Goal: Book appointment/travel/reservation

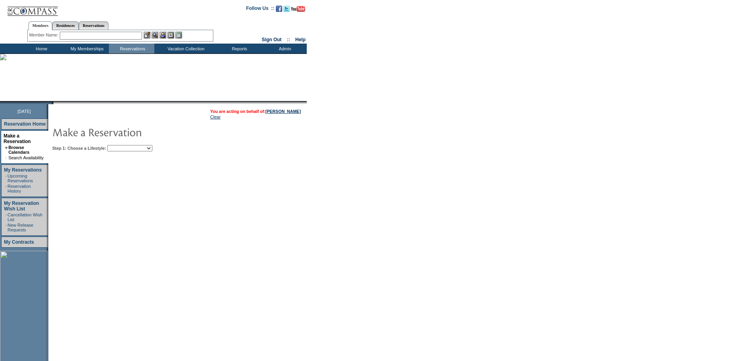
click at [152, 150] on select "Beach Leisure Metropolitan Mountain OIAL for Adventure OIAL for Couples OIAL fo…" at bounding box center [129, 148] width 45 height 6
select select "Beach"
click at [121, 146] on select "Beach Leisure Metropolitan Mountain OIAL for Adventure OIAL for Couples OIAL fo…" at bounding box center [129, 148] width 45 height 6
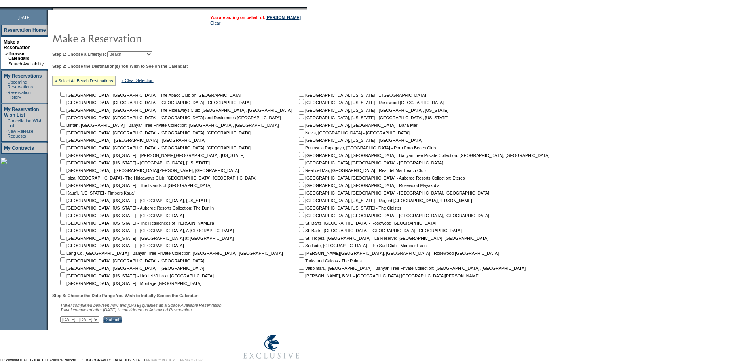
scroll to position [120, 0]
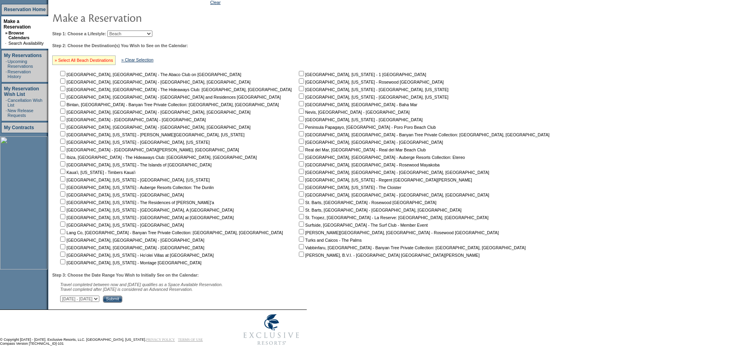
click at [101, 58] on link "» Select All Beach Destinations" at bounding box center [84, 60] width 59 height 5
checkbox input "true"
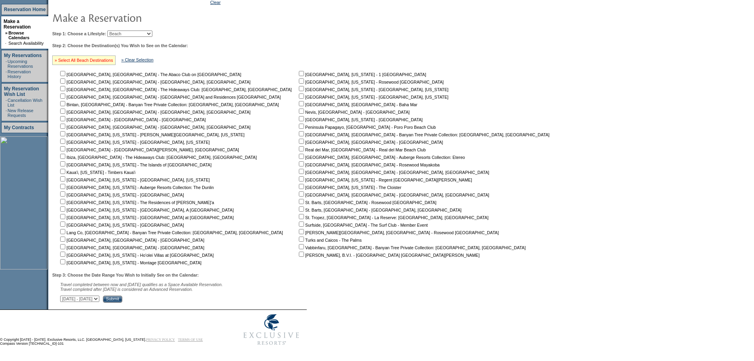
checkbox input "true"
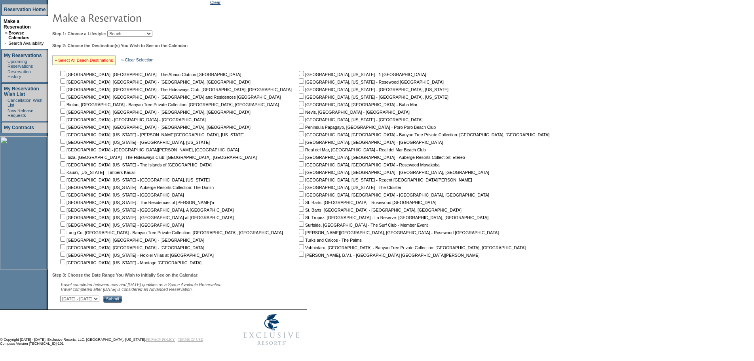
checkbox input "true"
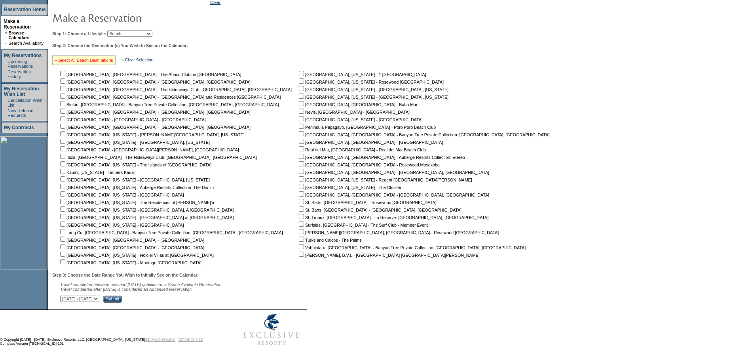
checkbox input "true"
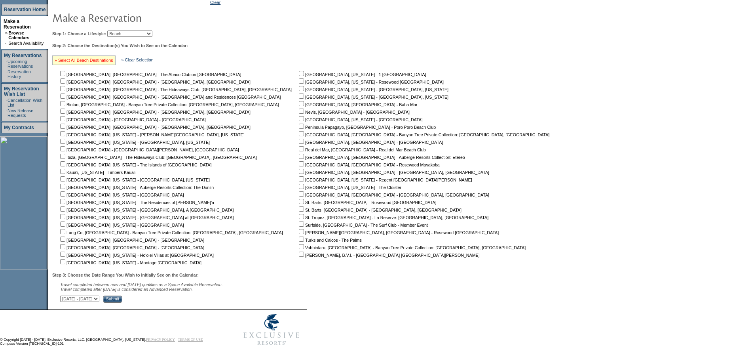
checkbox input "true"
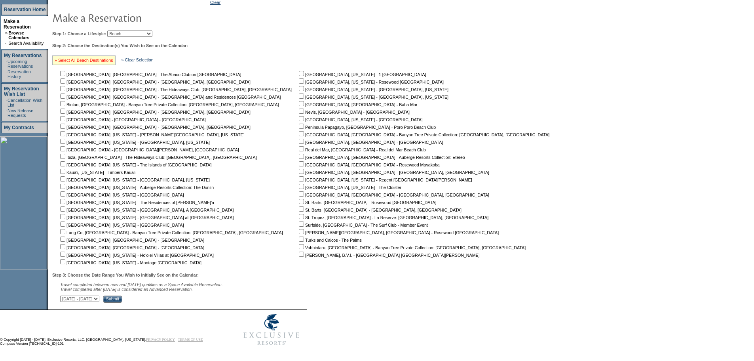
checkbox input "true"
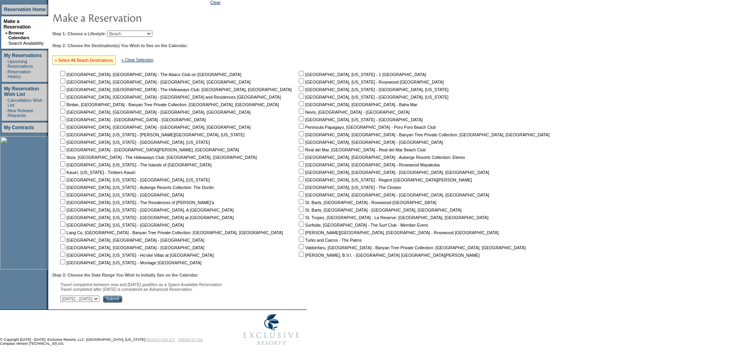
checkbox input "true"
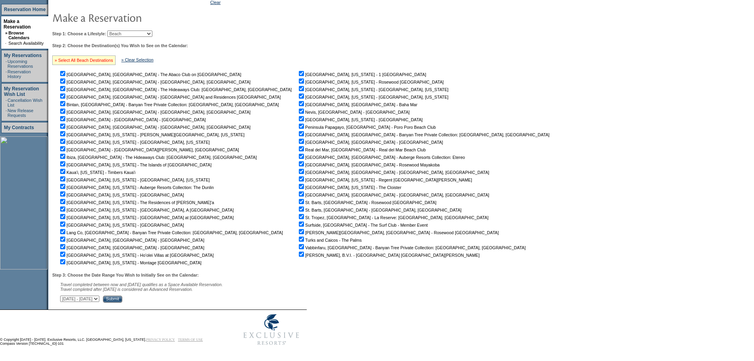
checkbox input "true"
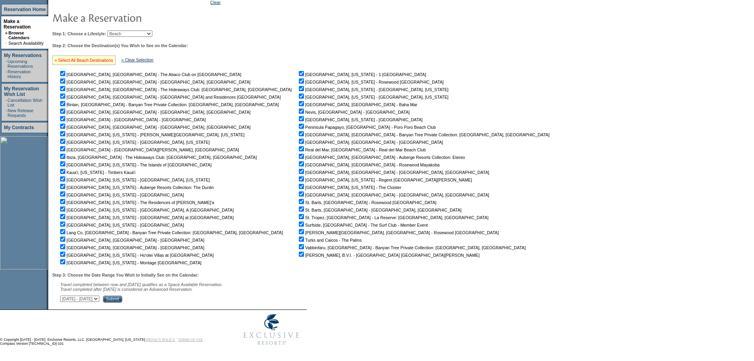
checkbox input "true"
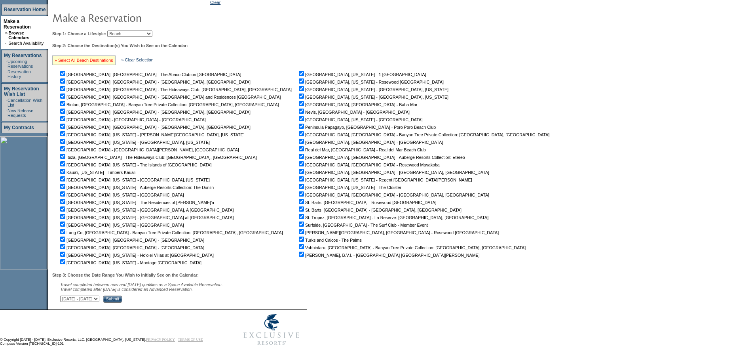
checkbox input "true"
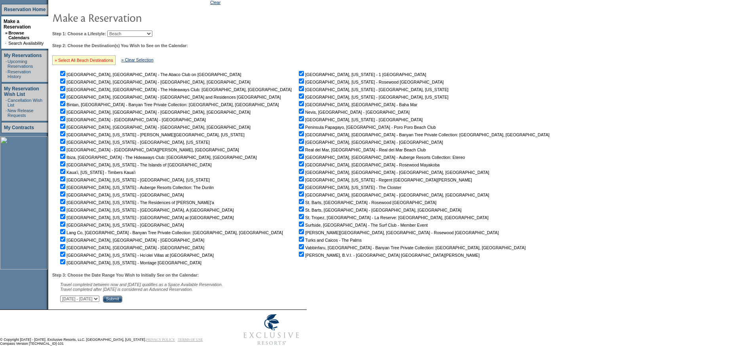
checkbox input "true"
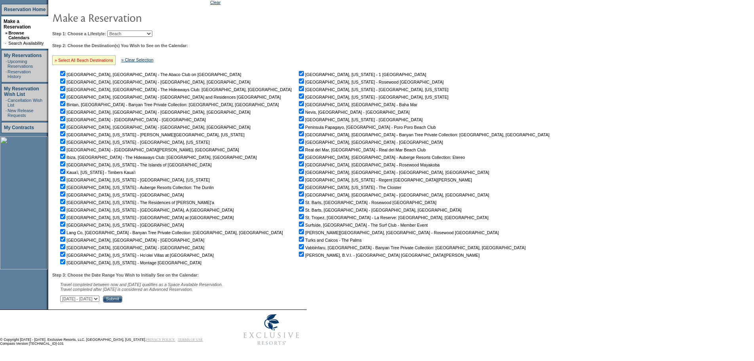
checkbox input "true"
click at [99, 297] on select "October 2, 2025 - November 16, 2025 November 17, 2025 - December 31, 2025 Janua…" at bounding box center [79, 298] width 39 height 6
select select "2/15/2026|3/31/2026"
click at [65, 295] on select "October 2, 2025 - November 16, 2025 November 17, 2025 - December 31, 2025 Janua…" at bounding box center [79, 298] width 39 height 6
click at [122, 297] on input "Submit" at bounding box center [112, 298] width 19 height 7
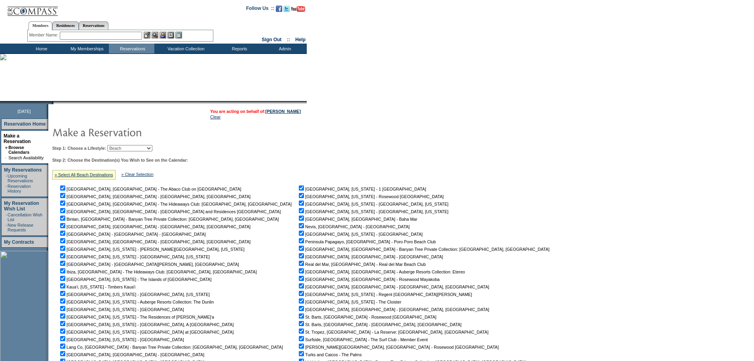
click at [108, 38] on input "text" at bounding box center [101, 36] width 82 height 8
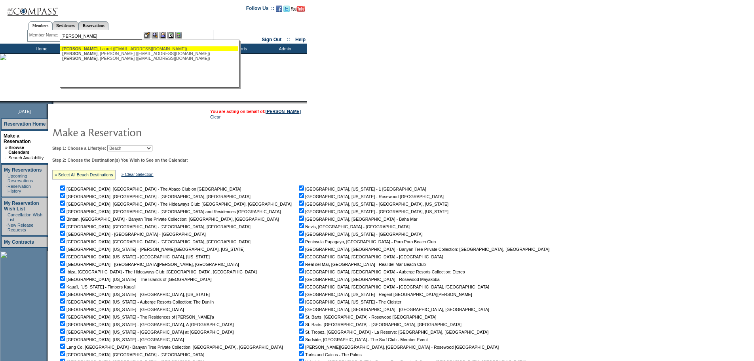
click at [94, 48] on div "[PERSON_NAME] ([EMAIL_ADDRESS][DOMAIN_NAME])" at bounding box center [149, 48] width 174 height 5
type input "[PERSON_NAME] ([EMAIL_ADDRESS][DOMAIN_NAME])"
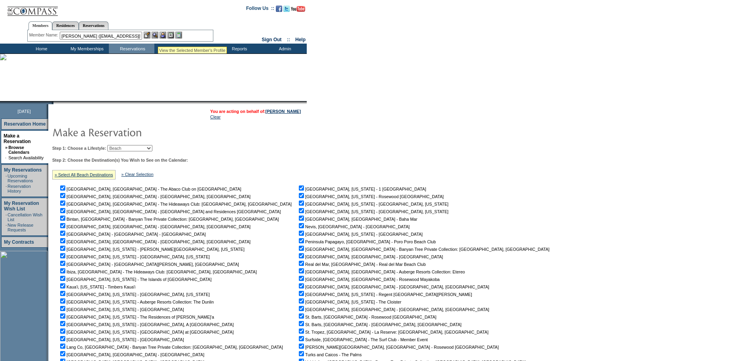
click at [158, 34] on img at bounding box center [155, 35] width 7 height 7
